Goal: Book appointment/travel/reservation

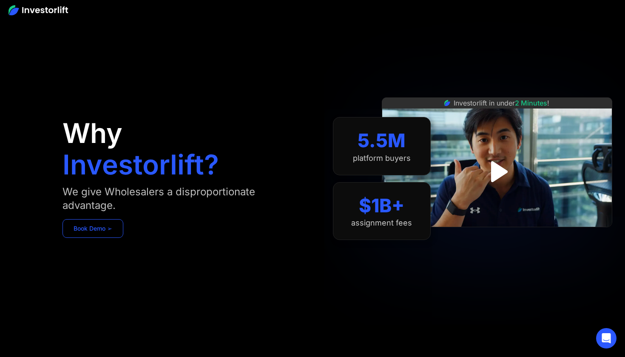
click at [109, 226] on link "Book Demo ➢" at bounding box center [92, 228] width 61 height 19
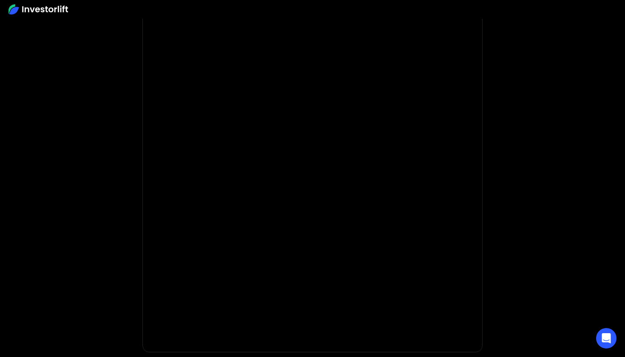
scroll to position [40, 0]
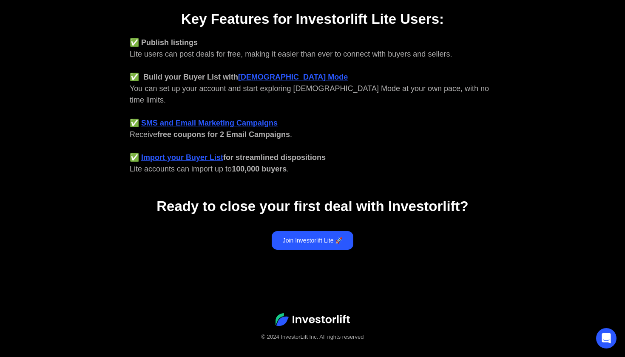
scroll to position [349, 0]
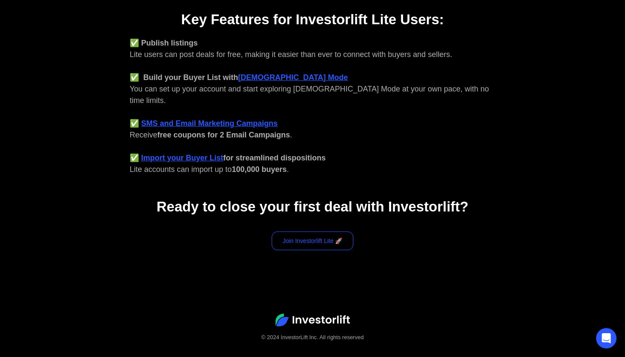
click at [316, 231] on link "Join Investorlift Lite 🚀" at bounding box center [313, 240] width 82 height 19
